Goal: Information Seeking & Learning: Learn about a topic

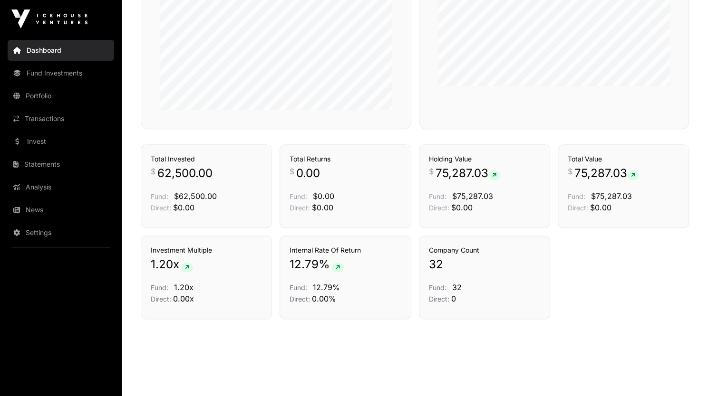
scroll to position [615, 0]
drag, startPoint x: 0, startPoint y: 0, endPoint x: 58, endPoint y: 81, distance: 99.8
click at [58, 81] on link "Fund Investments" at bounding box center [61, 73] width 106 height 21
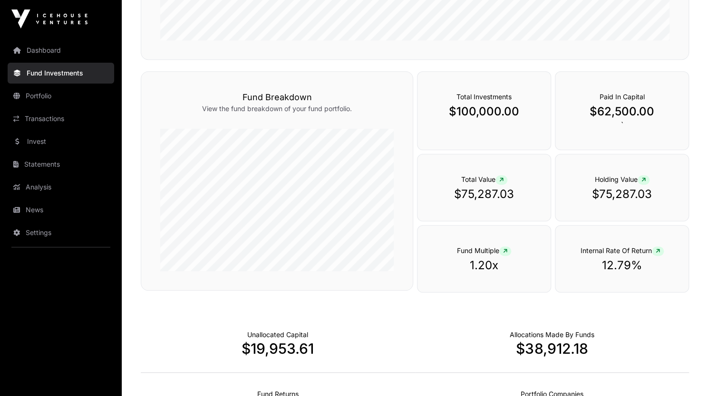
scroll to position [342, 0]
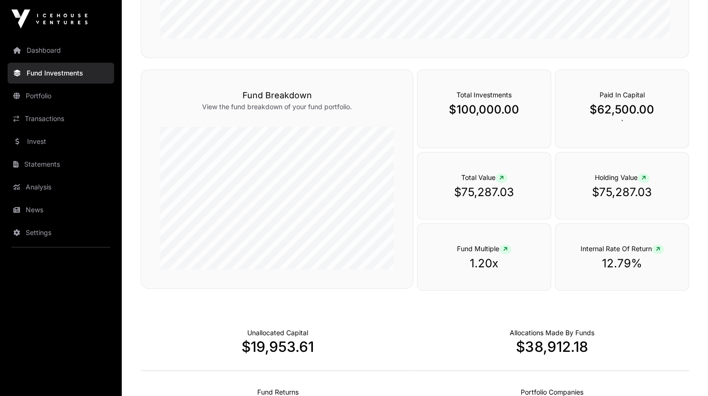
click at [49, 101] on link "Portfolio" at bounding box center [61, 96] width 106 height 21
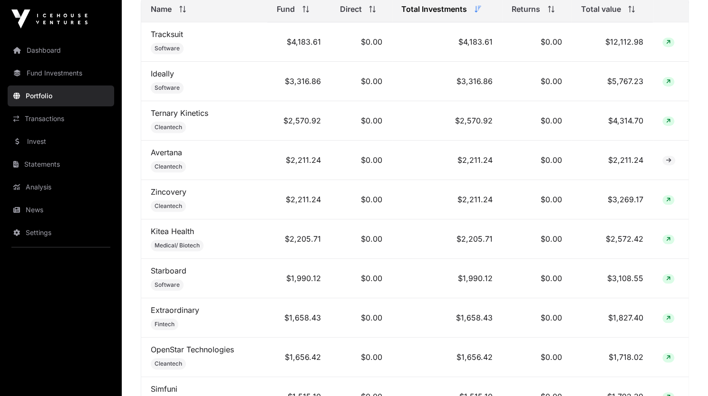
scroll to position [475, 0]
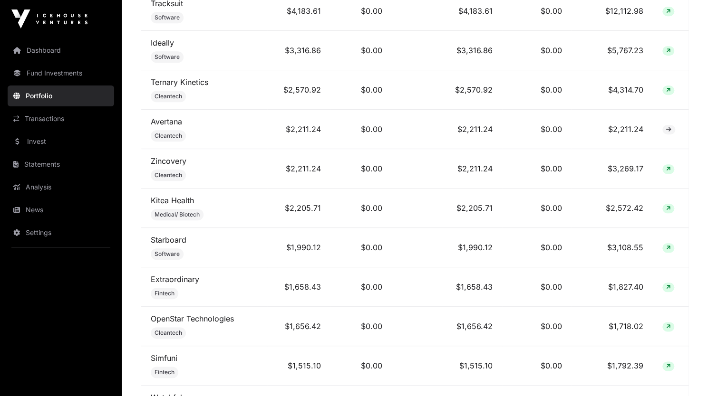
click at [173, 239] on link "Starboard" at bounding box center [169, 240] width 36 height 10
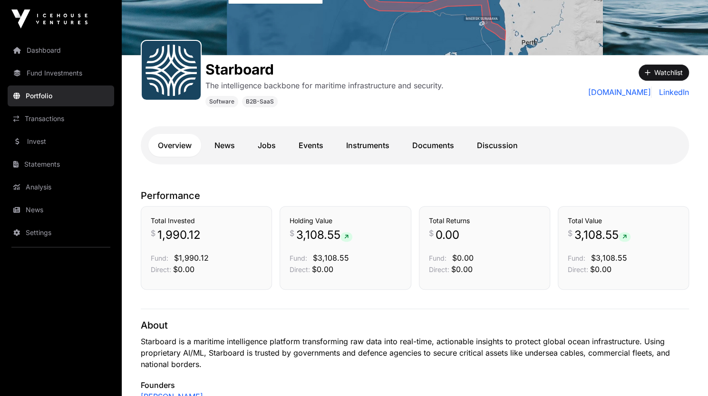
scroll to position [64, 0]
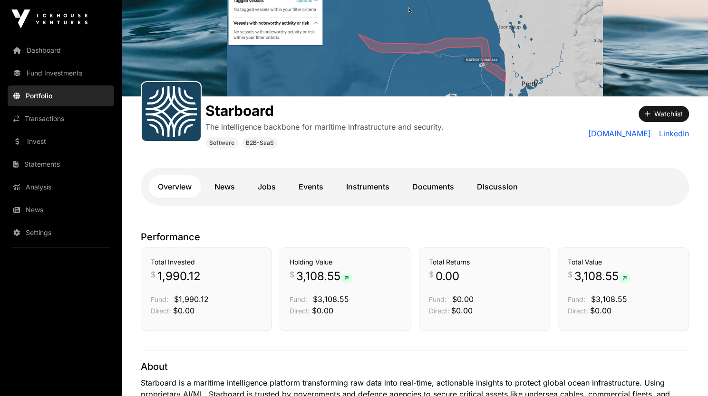
click at [230, 185] on link "News" at bounding box center [224, 186] width 39 height 23
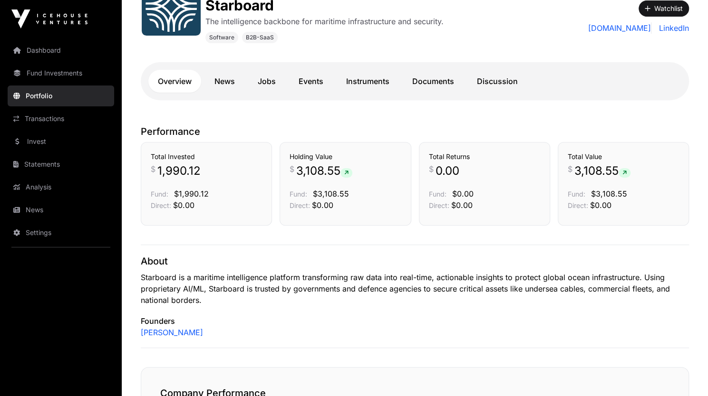
scroll to position [178, 0]
